Goal: Find specific page/section: Find specific page/section

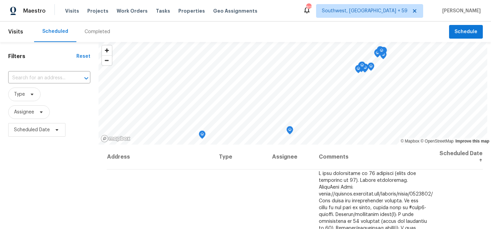
click at [102, 32] on div "Completed" at bounding box center [98, 31] width 26 height 7
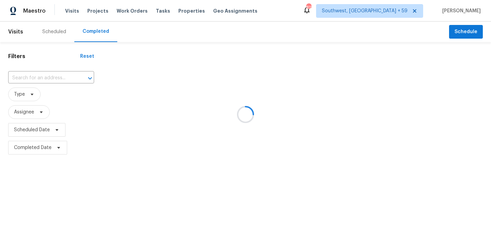
click at [37, 82] on div at bounding box center [245, 114] width 491 height 229
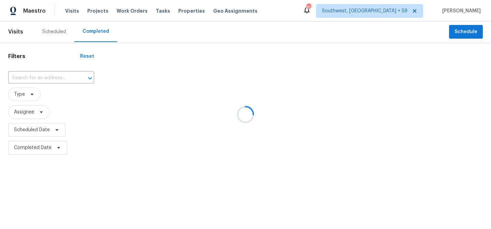
click at [37, 82] on div at bounding box center [245, 114] width 491 height 229
click at [45, 81] on div at bounding box center [245, 114] width 491 height 229
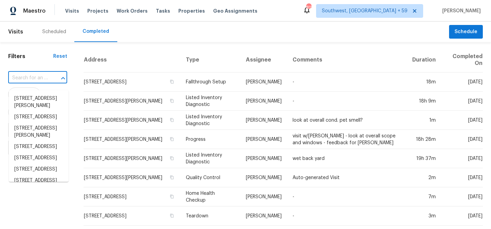
click at [45, 81] on input "text" at bounding box center [28, 78] width 40 height 11
paste input "22162 Weeks Blvd"
type input "22162 Weeks Blvd"
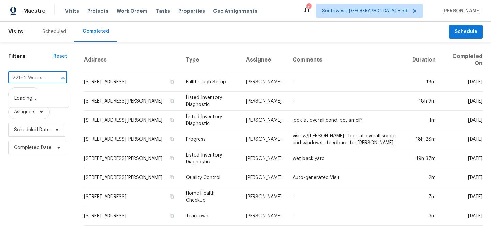
scroll to position [0, 3]
click at [35, 98] on li "[STREET_ADDRESS]" at bounding box center [39, 98] width 60 height 11
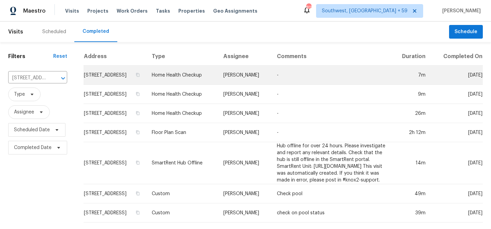
click at [111, 85] on td "[STREET_ADDRESS]" at bounding box center [115, 75] width 63 height 19
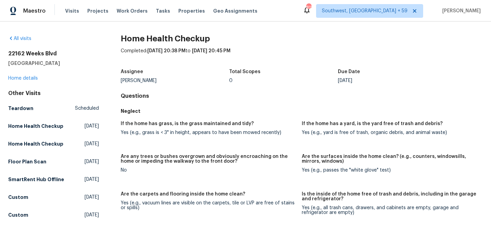
click at [24, 77] on div "[STREET_ADDRESS] Home details" at bounding box center [53, 65] width 91 height 31
click at [23, 80] on link "Home details" at bounding box center [23, 78] width 30 height 5
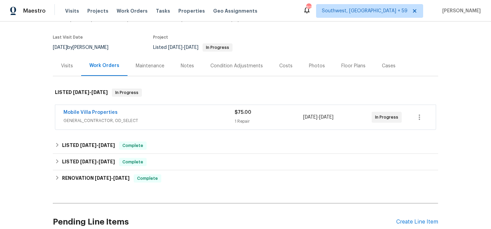
scroll to position [49, 0]
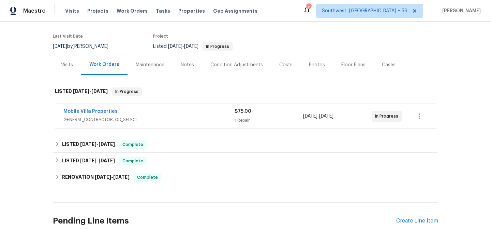
click at [134, 116] on div "Mobile Villa Properties" at bounding box center [148, 112] width 171 height 8
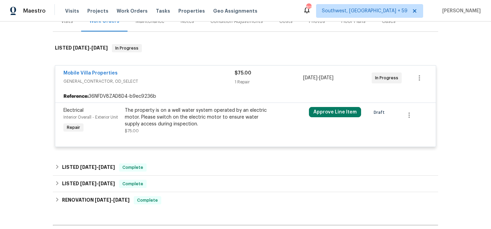
scroll to position [0, 0]
